Goal: Task Accomplishment & Management: Complete application form

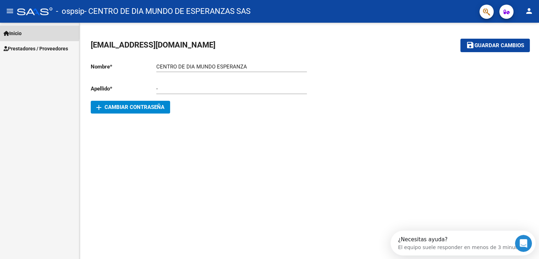
click at [29, 32] on link "Inicio" at bounding box center [39, 33] width 79 height 15
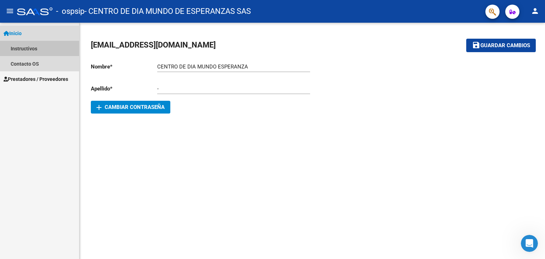
click at [30, 45] on link "Instructivos" at bounding box center [39, 48] width 79 height 15
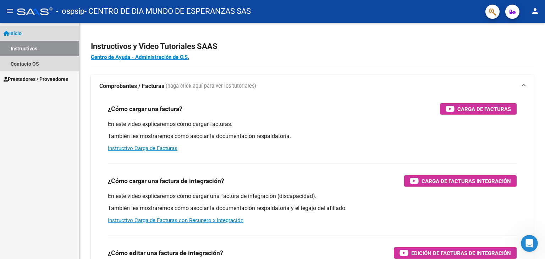
click at [31, 37] on link "Inicio" at bounding box center [39, 33] width 79 height 15
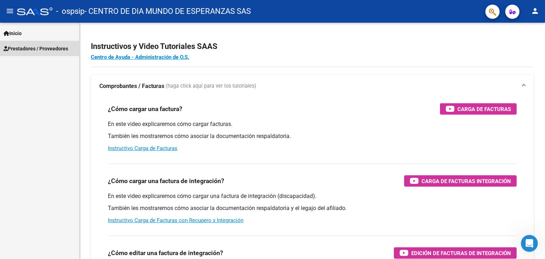
click at [35, 46] on span "Prestadores / Proveedores" at bounding box center [36, 49] width 65 height 8
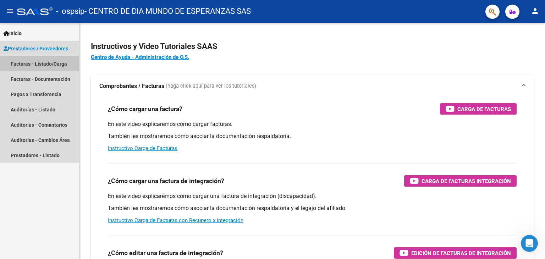
click at [37, 60] on link "Facturas - Listado/Carga" at bounding box center [39, 63] width 79 height 15
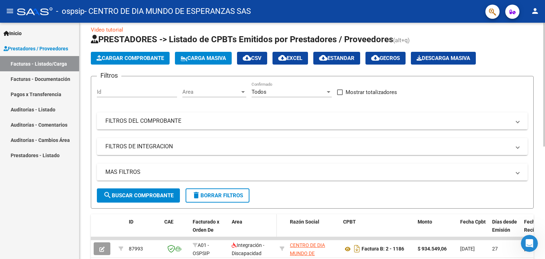
scroll to position [6, 0]
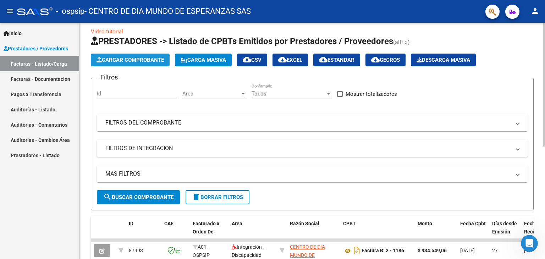
click at [139, 61] on span "Cargar Comprobante" at bounding box center [129, 60] width 67 height 6
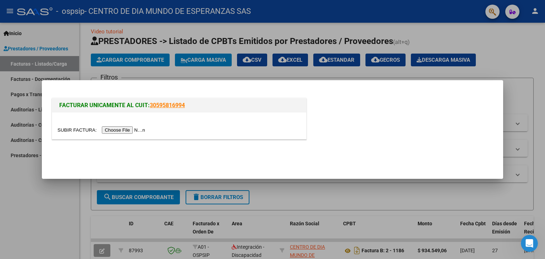
click at [135, 127] on input "file" at bounding box center [102, 129] width 90 height 7
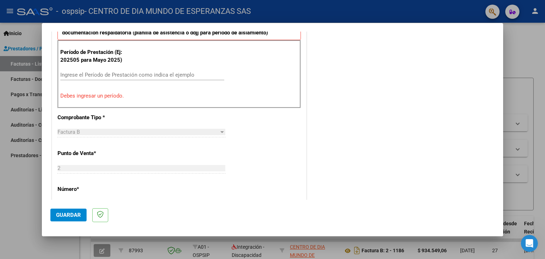
scroll to position [157, 0]
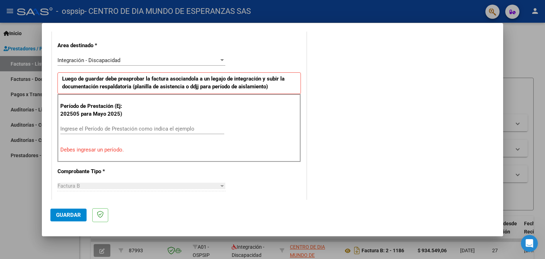
click at [130, 123] on div "Ingrese el Período de Prestación como indica el ejemplo" at bounding box center [142, 128] width 164 height 11
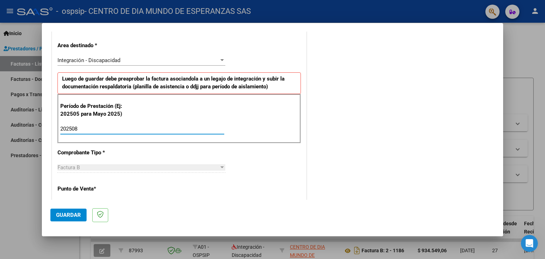
type input "202508"
click at [165, 152] on div "CUIT * 30-71620851-2 Ingresar CUIT ANALISIS PRESTADOR CENTRO DE DIA MUNDO DE ES…" at bounding box center [179, 230] width 254 height 534
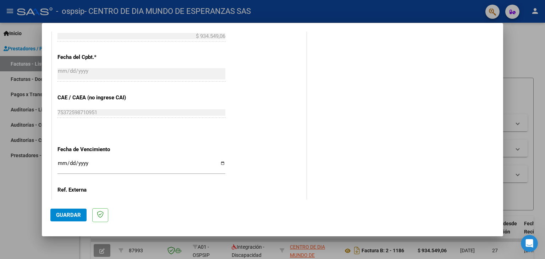
scroll to position [397, 0]
click at [220, 160] on input "Ingresar la fecha" at bounding box center [141, 165] width 168 height 11
type input "[DATE]"
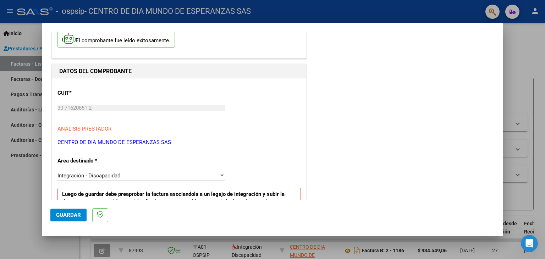
scroll to position [0, 0]
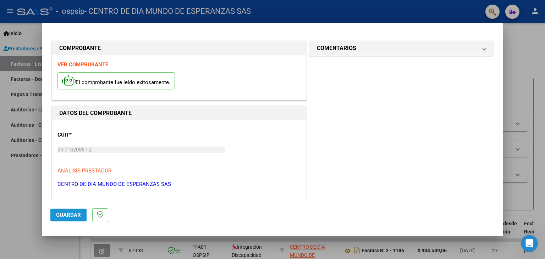
click at [75, 215] on span "Guardar" at bounding box center [68, 215] width 25 height 6
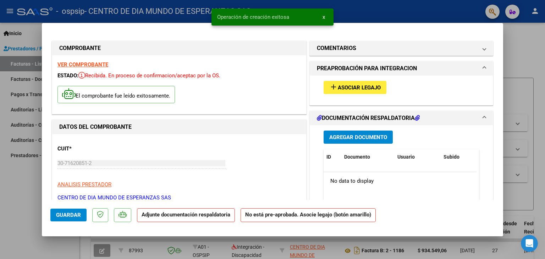
click at [365, 80] on div "add Asociar Legajo" at bounding box center [401, 88] width 166 height 24
click at [365, 85] on span "Asociar Legajo" at bounding box center [359, 87] width 43 height 6
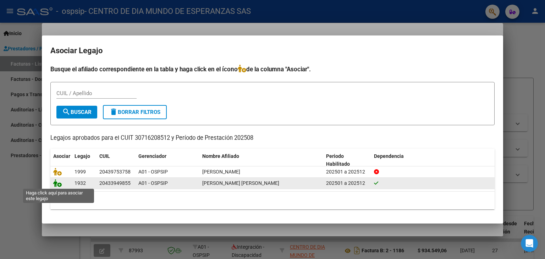
click at [56, 184] on icon at bounding box center [57, 183] width 9 height 8
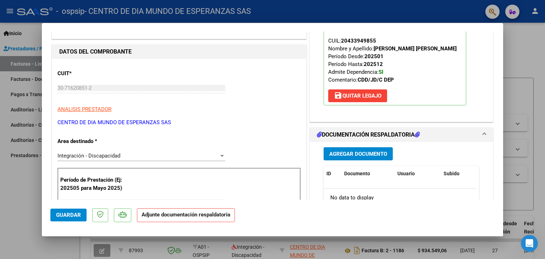
scroll to position [76, 0]
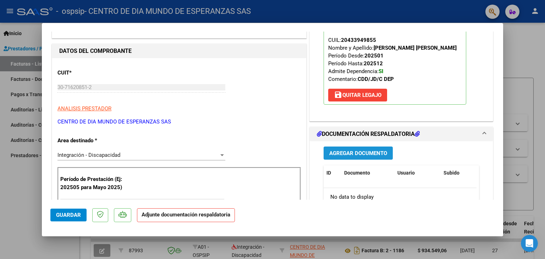
click at [373, 151] on span "Agregar Documento" at bounding box center [358, 153] width 58 height 6
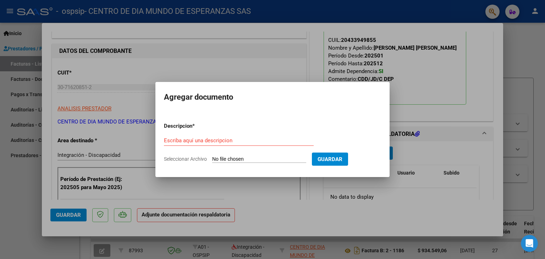
click at [243, 157] on input "Seleccionar Archivo" at bounding box center [259, 159] width 94 height 7
type input "C:\fakepath\INFORME MENSUAL BARNES DANTE.pdf"
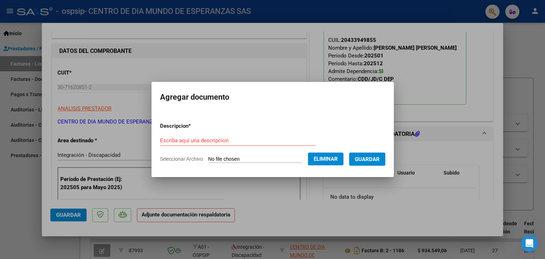
click at [196, 137] on div "Escriba aquí una descripcion" at bounding box center [237, 140] width 155 height 11
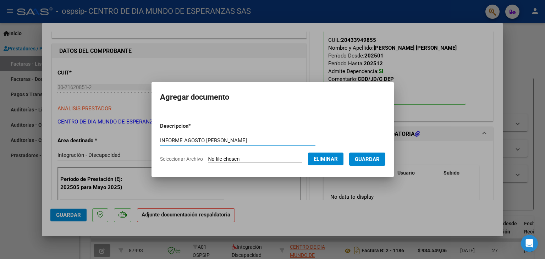
type input "INFORME AGOSTO BARNES"
click at [379, 159] on span "Guardar" at bounding box center [367, 159] width 25 height 6
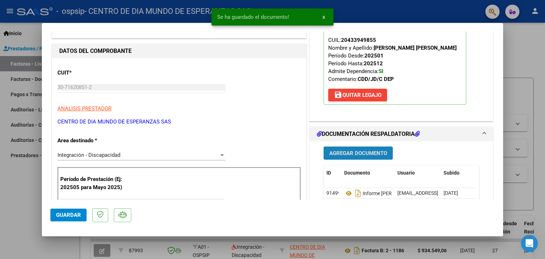
click at [373, 155] on span "Agregar Documento" at bounding box center [358, 153] width 58 height 6
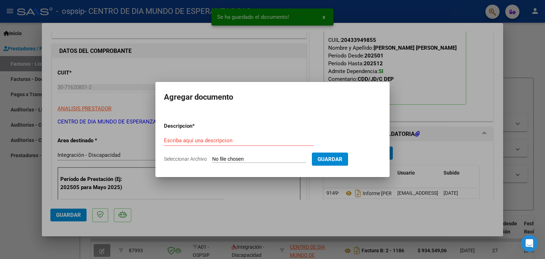
click at [236, 158] on input "Seleccionar Archivo" at bounding box center [259, 159] width 94 height 7
type input "C:\fakepath\PA BARNES AGOSTO 25.pdf"
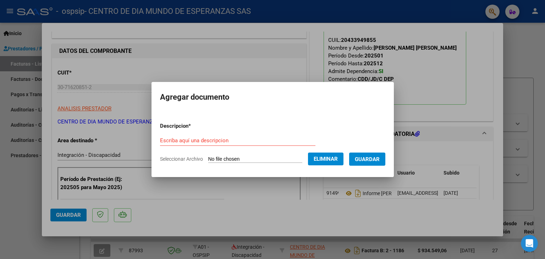
click at [180, 131] on form "Descripcion * Escriba aquí una descripcion Seleccionar Archivo Eliminar Guardar" at bounding box center [272, 143] width 225 height 52
click at [183, 137] on input "Escriba aquí una descripcion" at bounding box center [237, 140] width 155 height 6
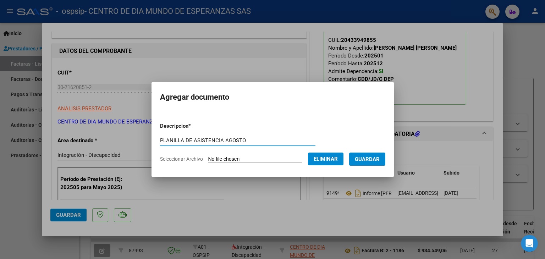
type input "PLANILLA DE ASISTENCIA AGOSTO"
click at [367, 159] on span "Guardar" at bounding box center [367, 159] width 25 height 6
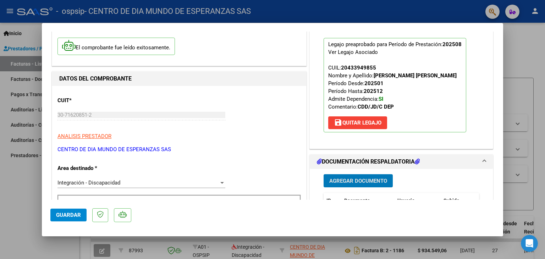
scroll to position [0, 0]
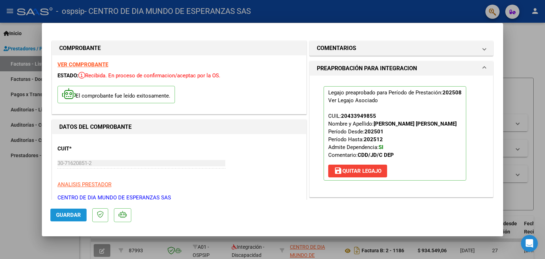
click at [74, 214] on span "Guardar" at bounding box center [68, 215] width 25 height 6
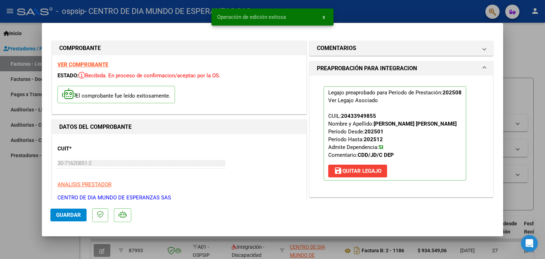
click at [519, 63] on div at bounding box center [272, 129] width 545 height 259
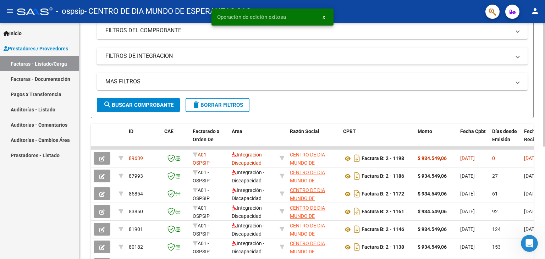
scroll to position [99, 0]
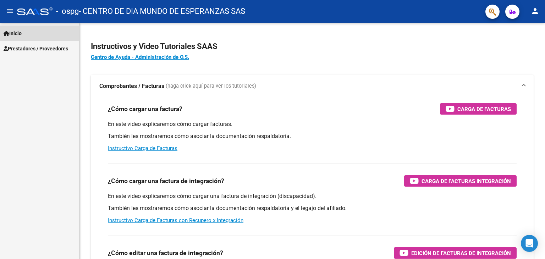
click at [28, 33] on link "Inicio" at bounding box center [39, 33] width 79 height 15
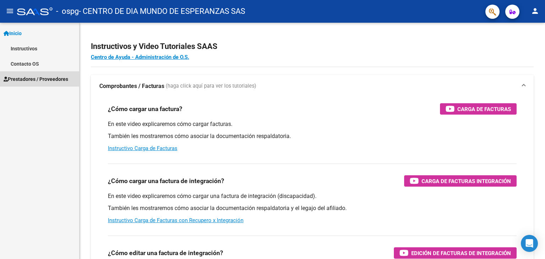
click at [45, 74] on link "Prestadores / Proveedores" at bounding box center [39, 78] width 79 height 15
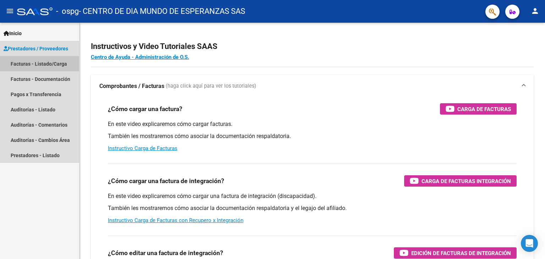
click at [50, 66] on link "Facturas - Listado/Carga" at bounding box center [39, 63] width 79 height 15
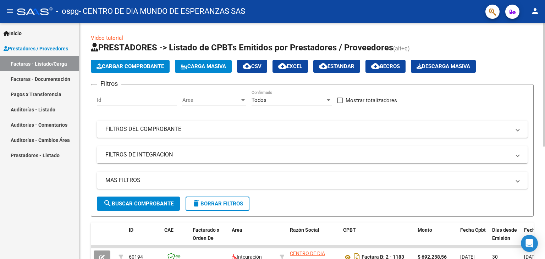
click at [138, 66] on span "Cargar Comprobante" at bounding box center [129, 66] width 67 height 6
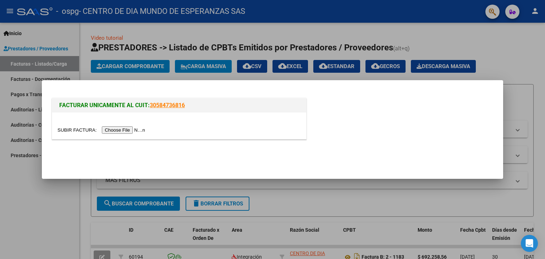
click at [130, 133] on input "file" at bounding box center [102, 129] width 90 height 7
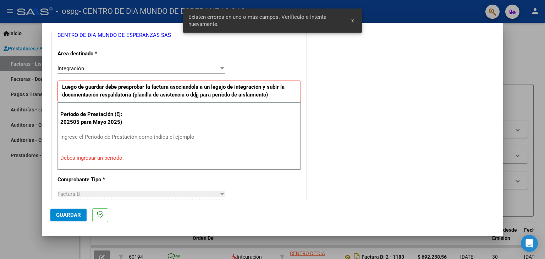
scroll to position [130, 0]
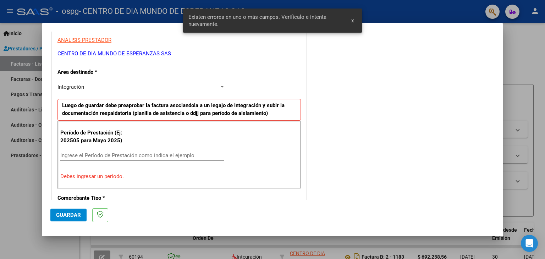
click at [156, 149] on div "Período de Prestación (Ej: 202505 para [DATE]) Ingrese el Período de Prestación…" at bounding box center [178, 155] width 243 height 68
click at [154, 153] on input "Ingrese el Período de Prestación como indica el ejemplo" at bounding box center [142, 155] width 164 height 6
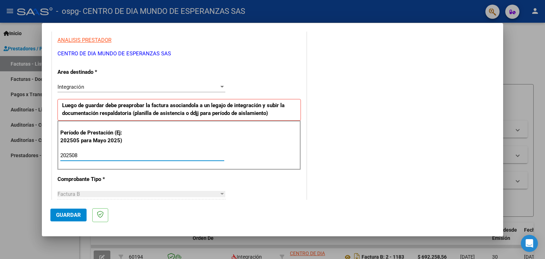
type input "202508"
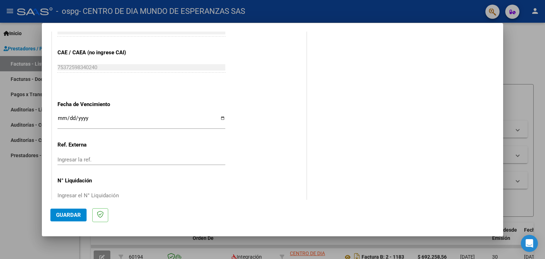
scroll to position [442, 0]
click at [220, 117] on input "Ingresar la fecha" at bounding box center [141, 120] width 168 height 11
type input "[DATE]"
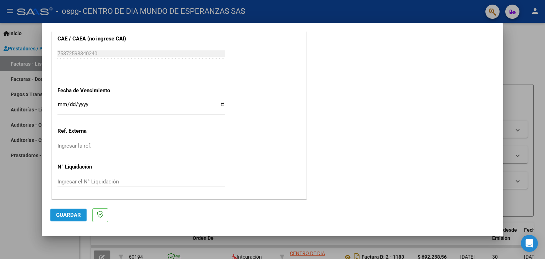
click at [68, 212] on span "Guardar" at bounding box center [68, 215] width 25 height 6
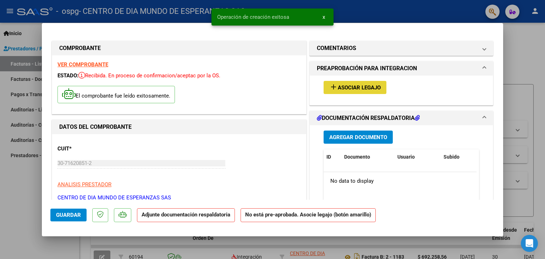
click at [347, 85] on span "Asociar Legajo" at bounding box center [359, 87] width 43 height 6
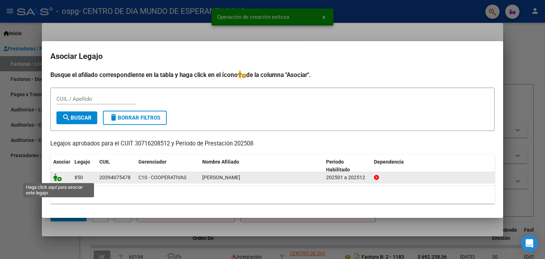
click at [56, 178] on icon at bounding box center [57, 177] width 9 height 8
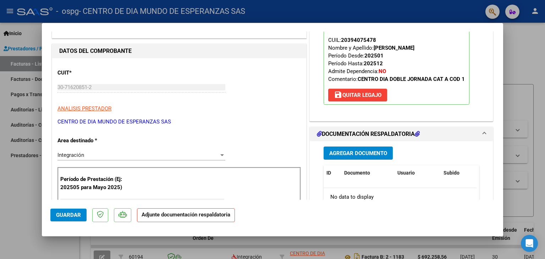
scroll to position [76, 0]
click at [367, 155] on span "Agregar Documento" at bounding box center [358, 153] width 58 height 6
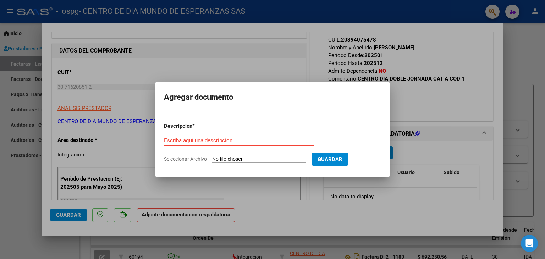
click at [243, 161] on input "Seleccionar Archivo" at bounding box center [259, 159] width 94 height 7
type input "C:\fakepath\30716208512_006_00002_00001197.pdf"
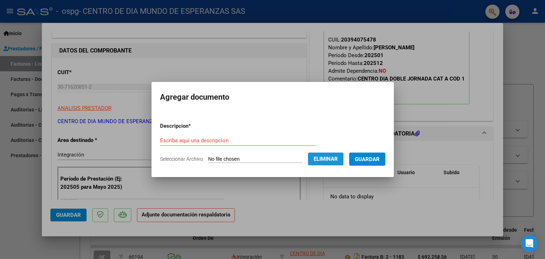
click at [337, 161] on span "Eliminar" at bounding box center [325, 159] width 24 height 6
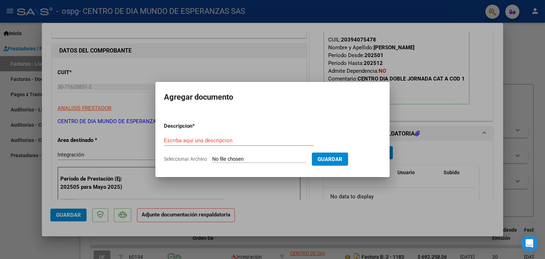
click at [270, 155] on form "Descripcion * Escriba aquí una descripcion Seleccionar Archivo Guardar" at bounding box center [272, 143] width 217 height 52
click at [244, 161] on input "Seleccionar Archivo" at bounding box center [259, 159] width 94 height 7
type input "C:\fakepath\PA [PERSON_NAME][DATE].pdf"
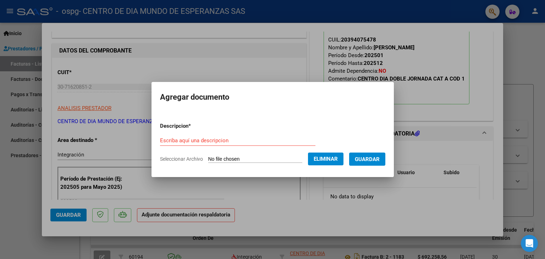
click at [229, 132] on form "Descripcion * Escriba aquí una descripcion Seleccionar Archivo Eliminar Guardar" at bounding box center [272, 143] width 225 height 52
click at [215, 138] on input "Escriba aquí una descripcion" at bounding box center [237, 140] width 155 height 6
type input "PLANILLA DE ASISTENCIA"
click at [368, 162] on span "Guardar" at bounding box center [367, 159] width 25 height 6
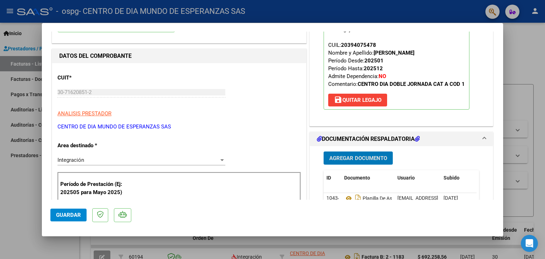
scroll to position [0, 0]
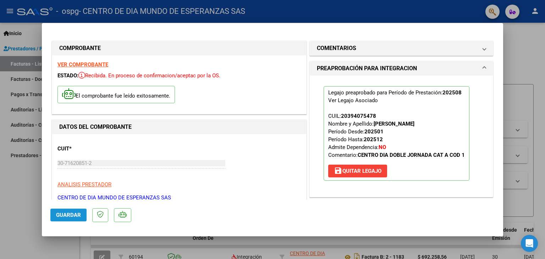
click at [63, 215] on span "Guardar" at bounding box center [68, 215] width 25 height 6
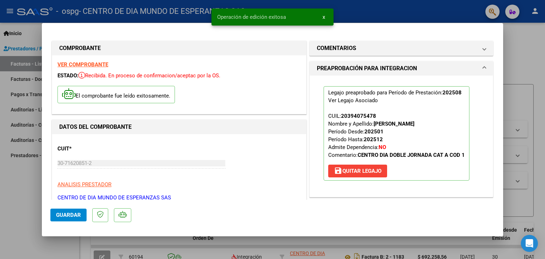
click at [528, 42] on div at bounding box center [272, 129] width 545 height 259
